Goal: Task Accomplishment & Management: Complete application form

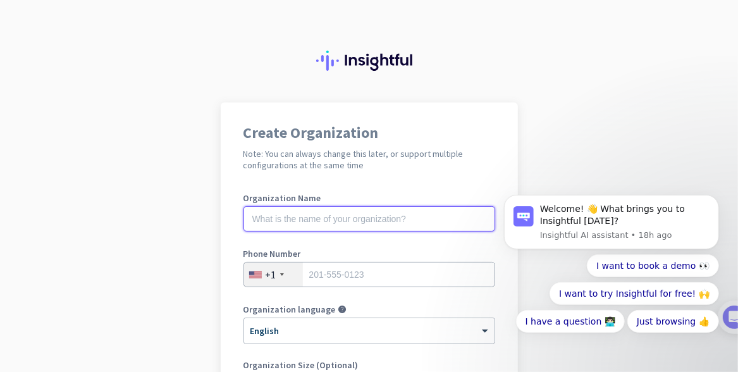
click at [314, 215] on input "text" at bounding box center [370, 218] width 252 height 25
type input "Mercor"
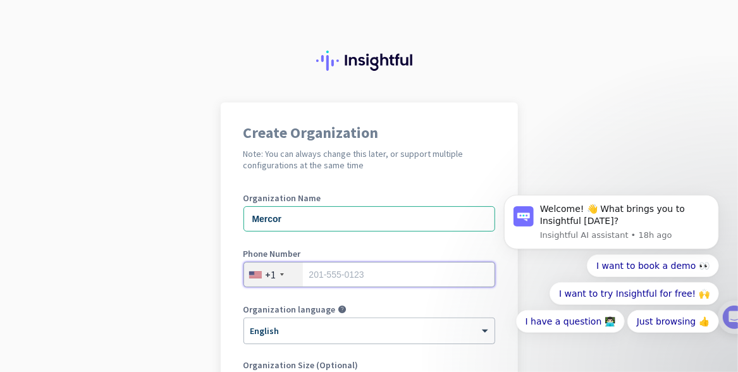
click at [320, 273] on input "tel" at bounding box center [370, 274] width 252 height 25
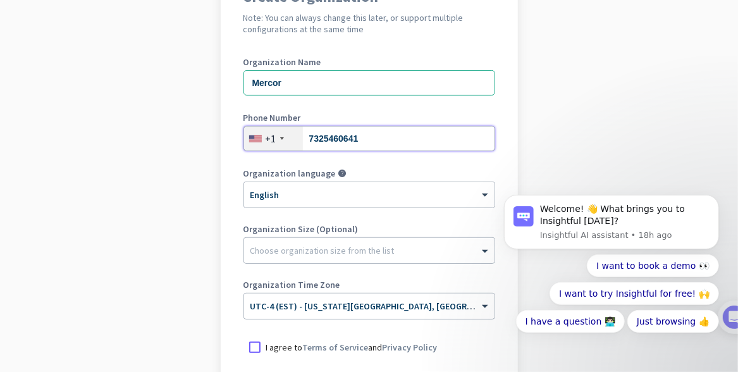
scroll to position [135, 0]
type input "7325460641"
click at [250, 254] on div at bounding box center [369, 248] width 251 height 13
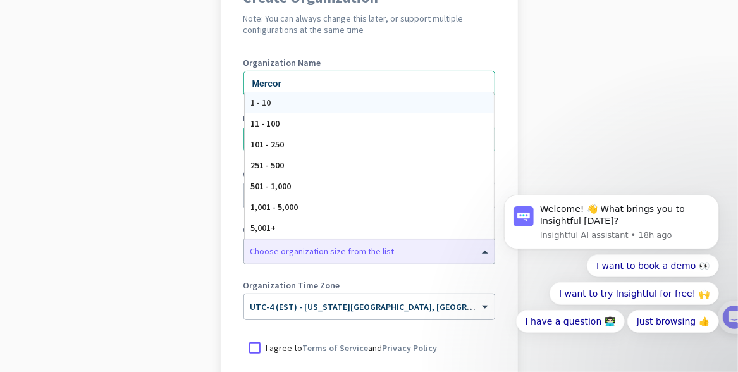
click at [186, 234] on app-onboarding-organization "Create Organization Note: You can always change this later, or support multiple…" at bounding box center [369, 241] width 738 height 548
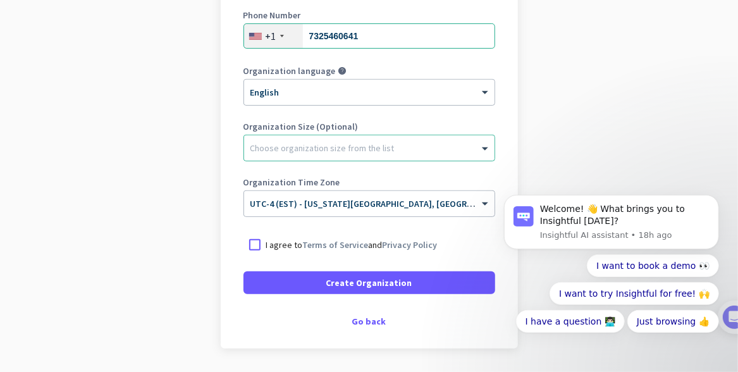
scroll to position [238, 0]
click at [249, 250] on div at bounding box center [255, 245] width 23 height 23
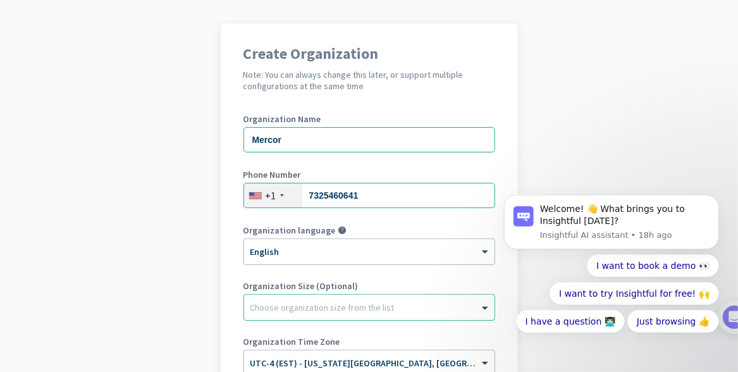
scroll to position [278, 0]
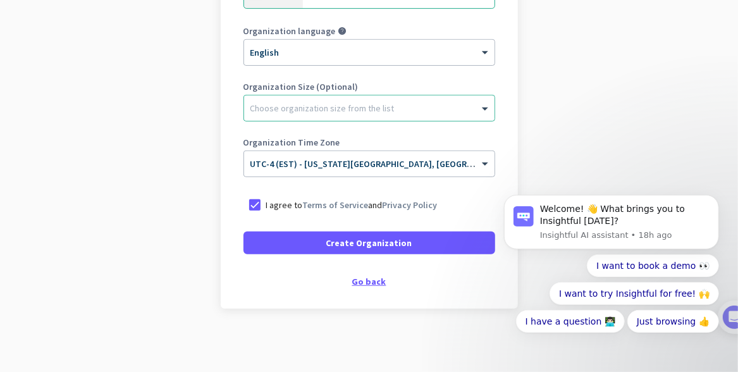
click at [363, 280] on div "Go back" at bounding box center [370, 281] width 252 height 9
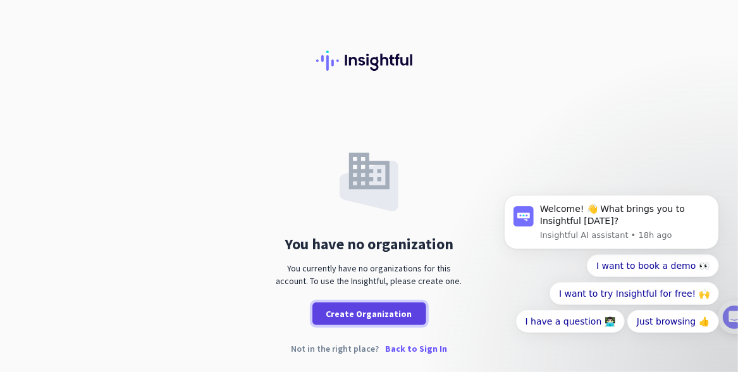
click at [348, 309] on span "Create Organization" at bounding box center [369, 313] width 86 height 13
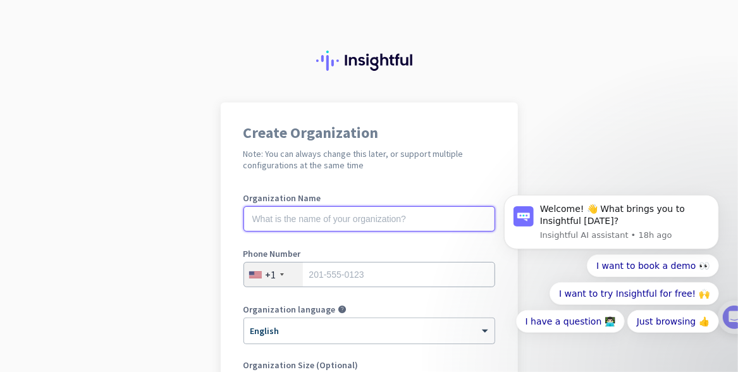
click at [304, 216] on input "text" at bounding box center [370, 218] width 252 height 25
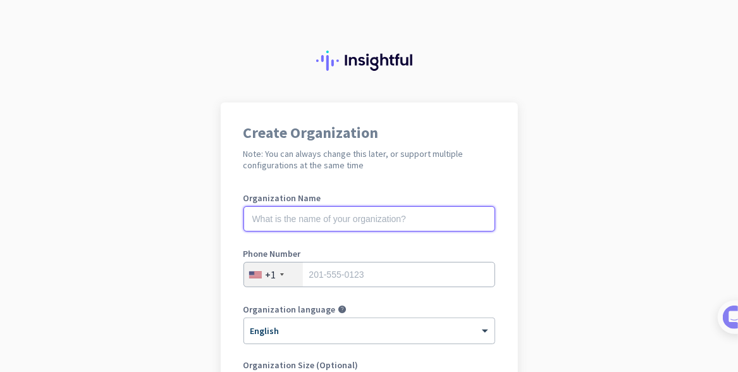
click at [292, 223] on input "text" at bounding box center [370, 218] width 252 height 25
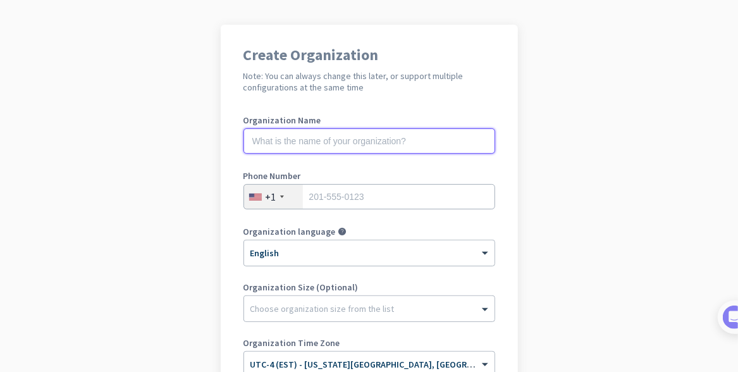
scroll to position [78, 0]
type input "Mercor"
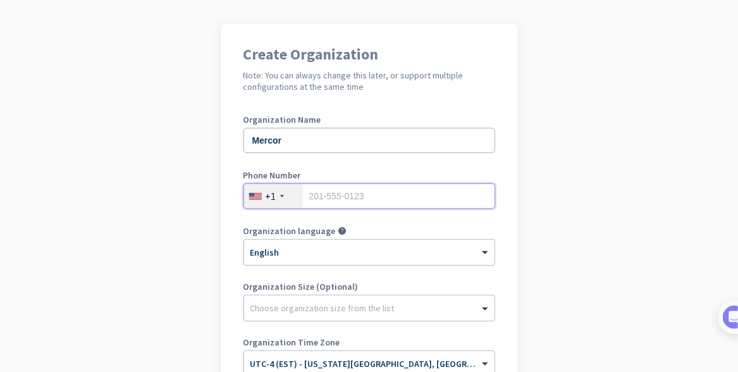
type input "7325460641"
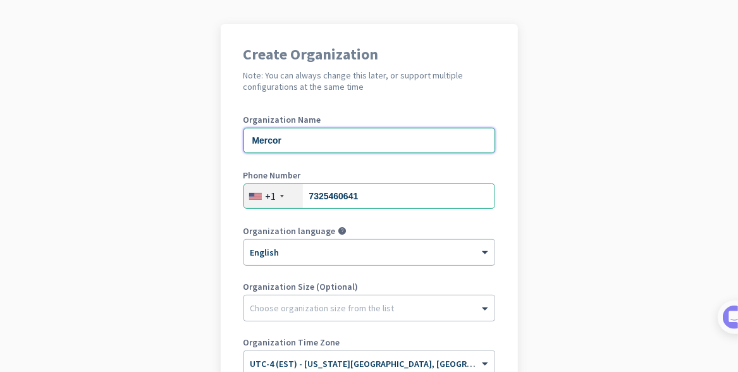
scroll to position [263, 0]
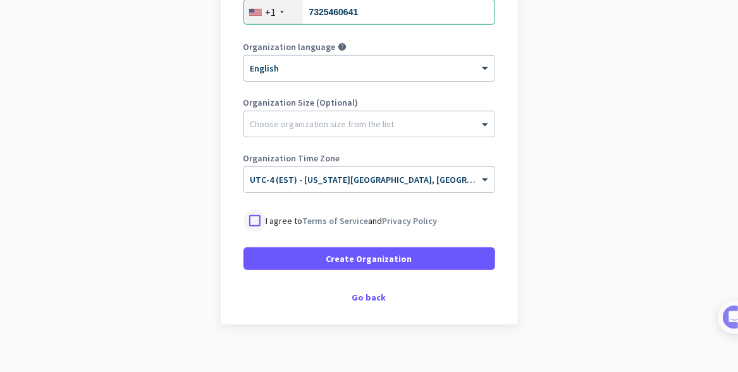
click at [247, 217] on div at bounding box center [255, 220] width 23 height 23
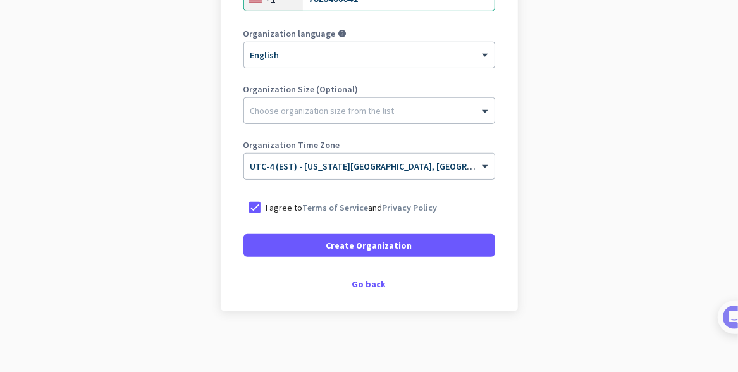
scroll to position [278, 0]
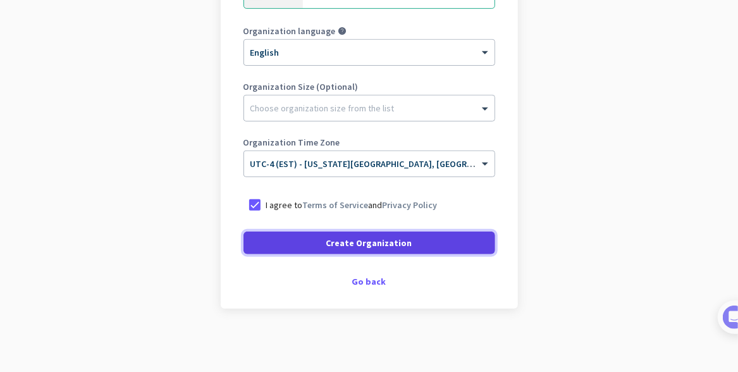
click at [347, 242] on span "Create Organization" at bounding box center [369, 243] width 86 height 13
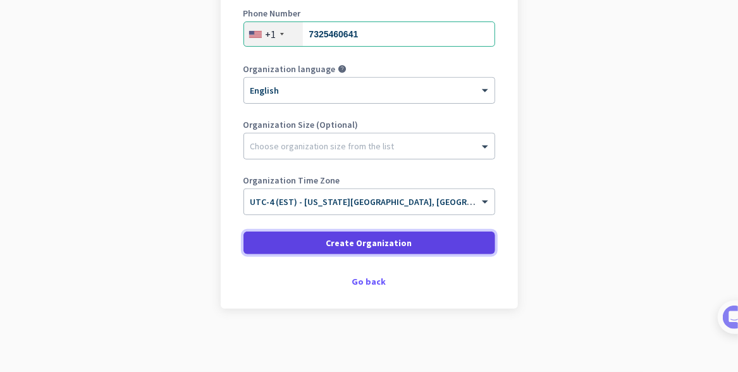
scroll to position [240, 0]
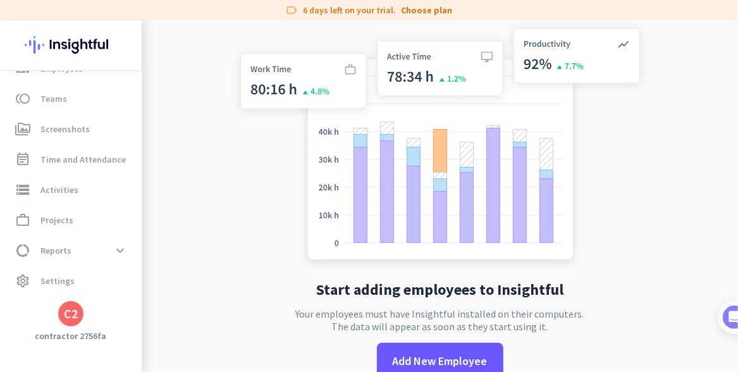
scroll to position [113, 0]
click at [56, 223] on span "Projects" at bounding box center [56, 220] width 33 height 15
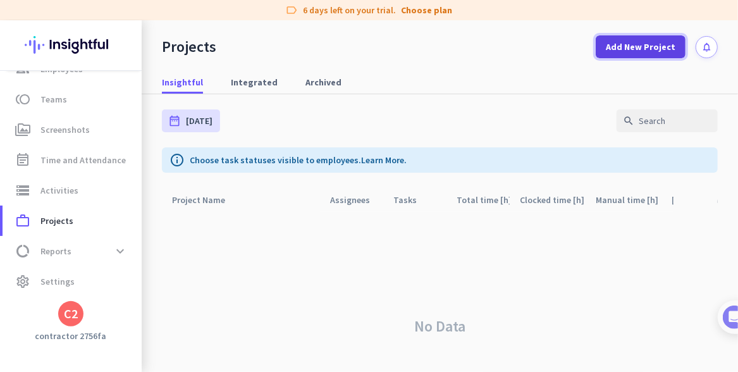
click at [606, 48] on span "Add New Project" at bounding box center [641, 46] width 70 height 13
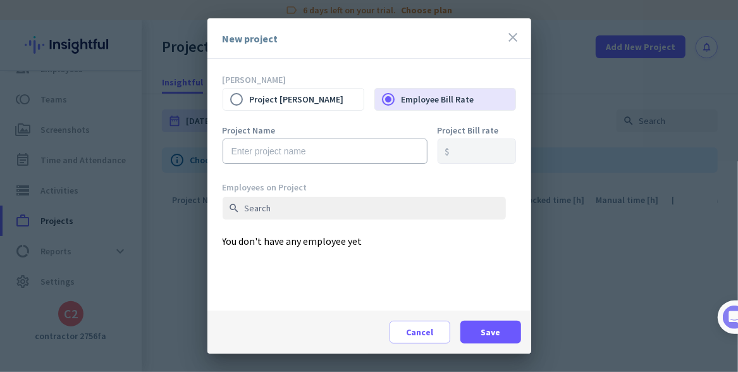
click at [511, 42] on icon "close" at bounding box center [513, 37] width 15 height 15
